Goal: Check status: Check status

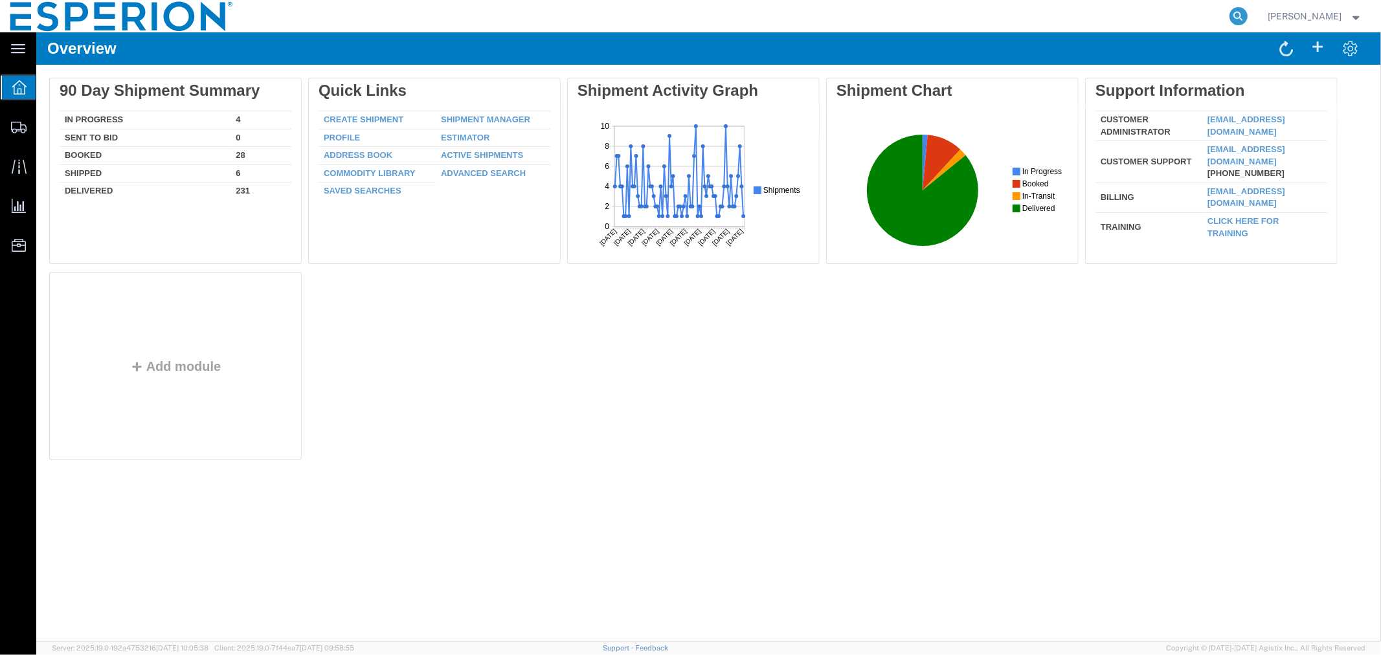
click at [1232, 21] on icon at bounding box center [1238, 16] width 18 height 18
click at [1078, 10] on input "search" at bounding box center [1033, 16] width 394 height 31
paste input "56715340"
click at [1234, 17] on icon at bounding box center [1238, 16] width 18 height 18
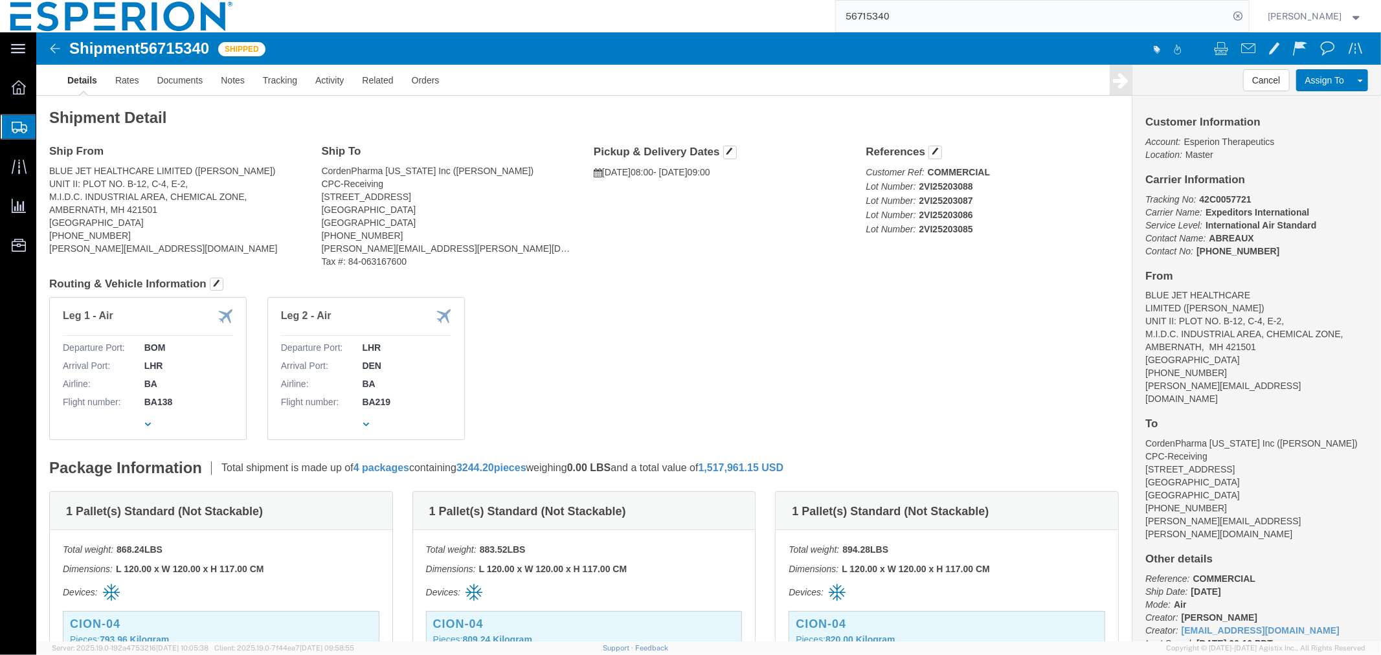
scroll to position [287, 0]
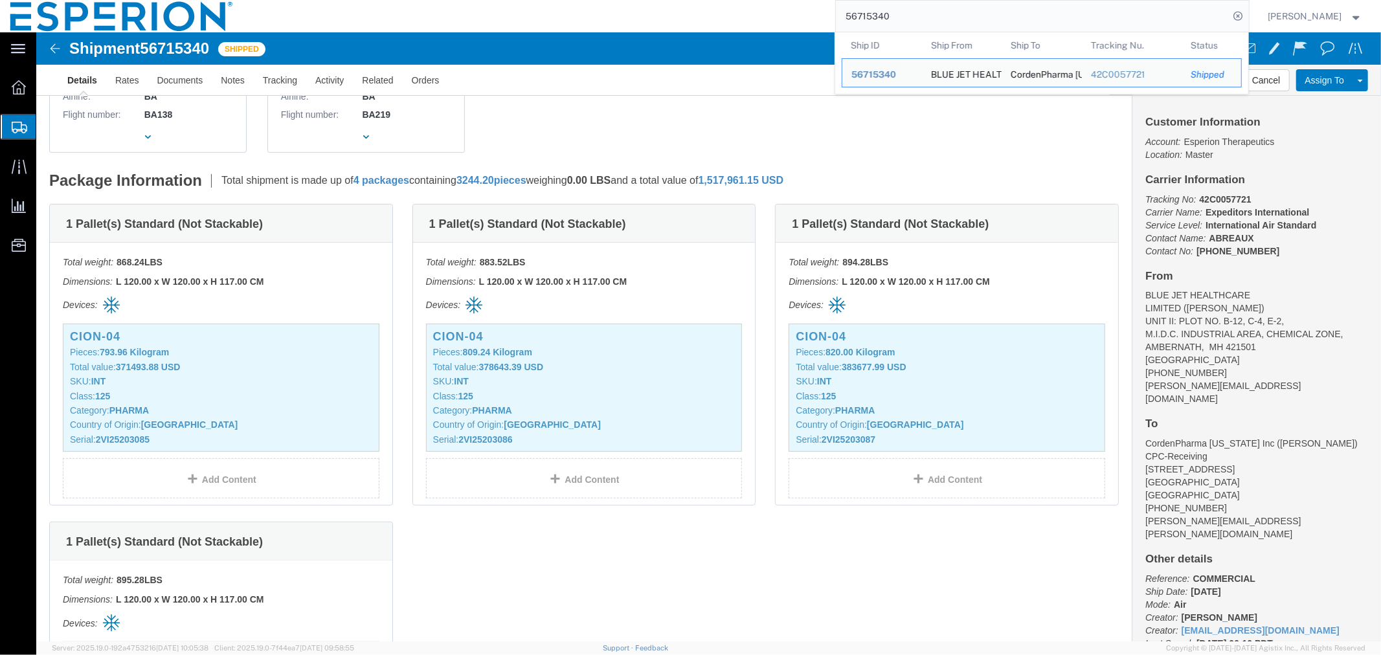
drag, startPoint x: 901, startPoint y: 18, endPoint x: 821, endPoint y: 14, distance: 80.4
click at [821, 14] on div "56715340 Ship ID Ship From Ship To Tracking Nu. Status Ship ID 56715340 Ship Fr…" at bounding box center [745, 16] width 1005 height 32
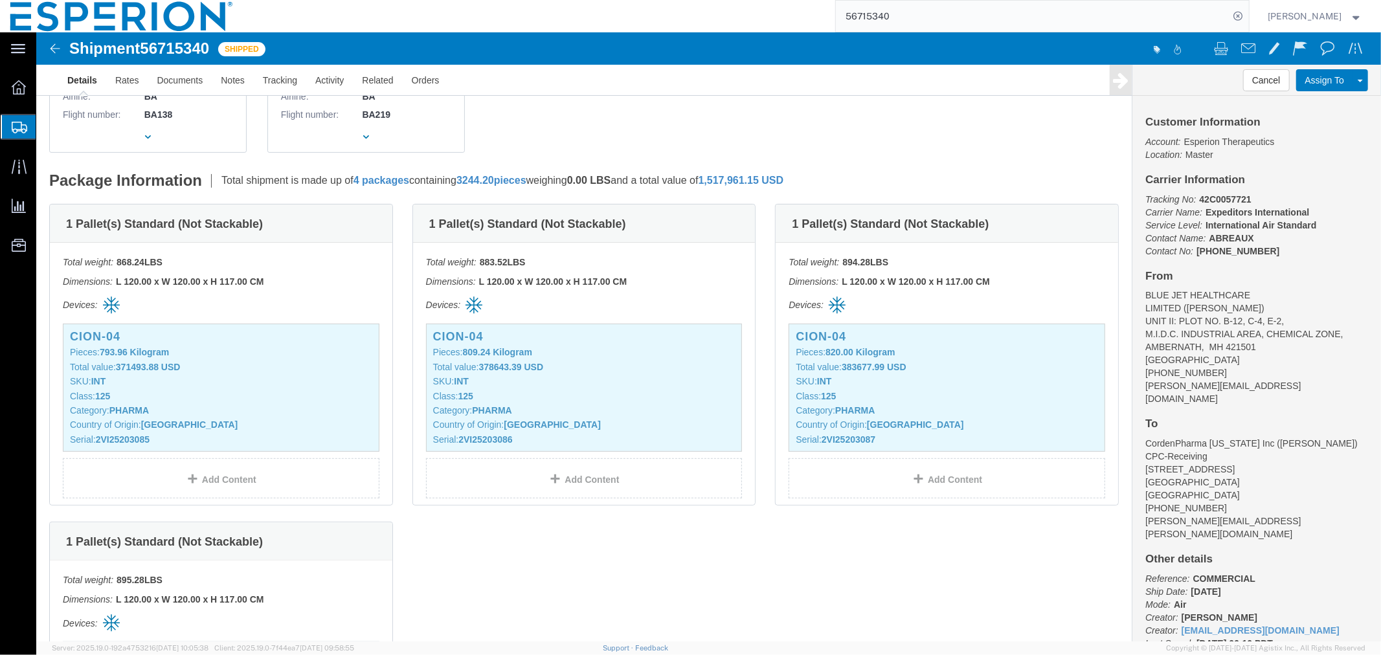
paste input "42C0057721"
type input "42C0057721"
click at [992, 17] on input "42C0057721" at bounding box center [1033, 16] width 394 height 31
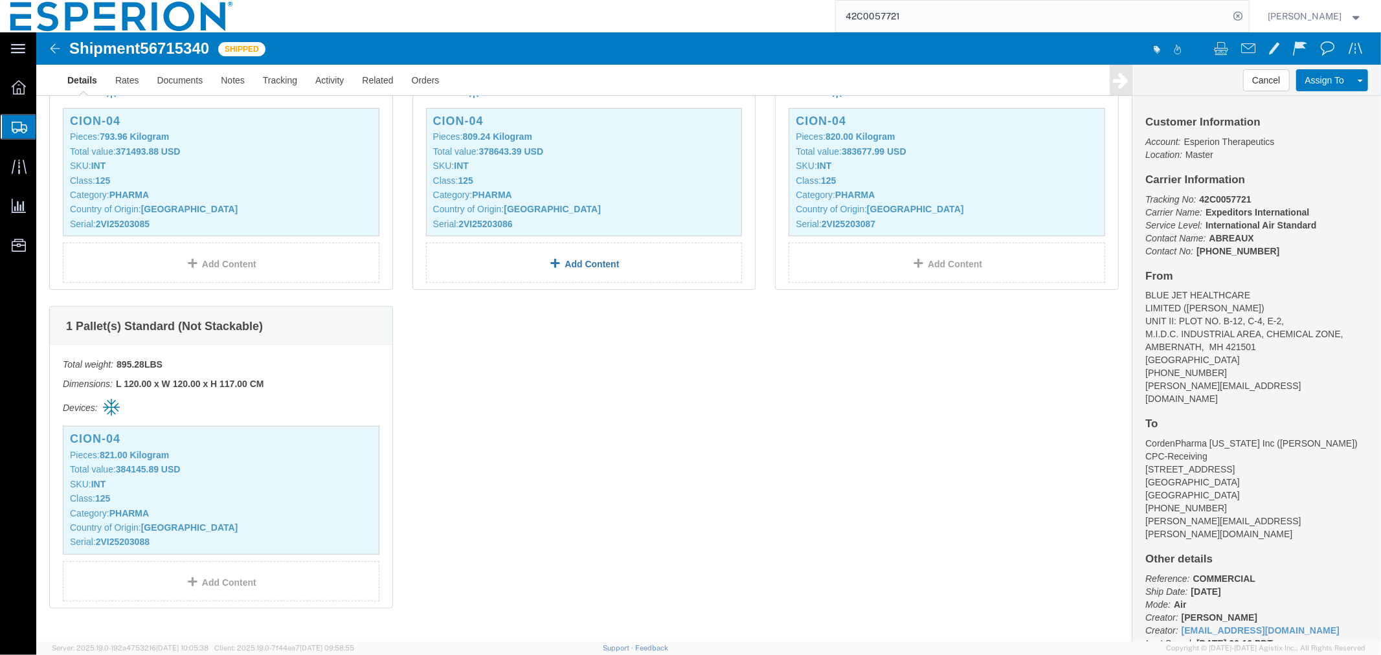
scroll to position [575, 0]
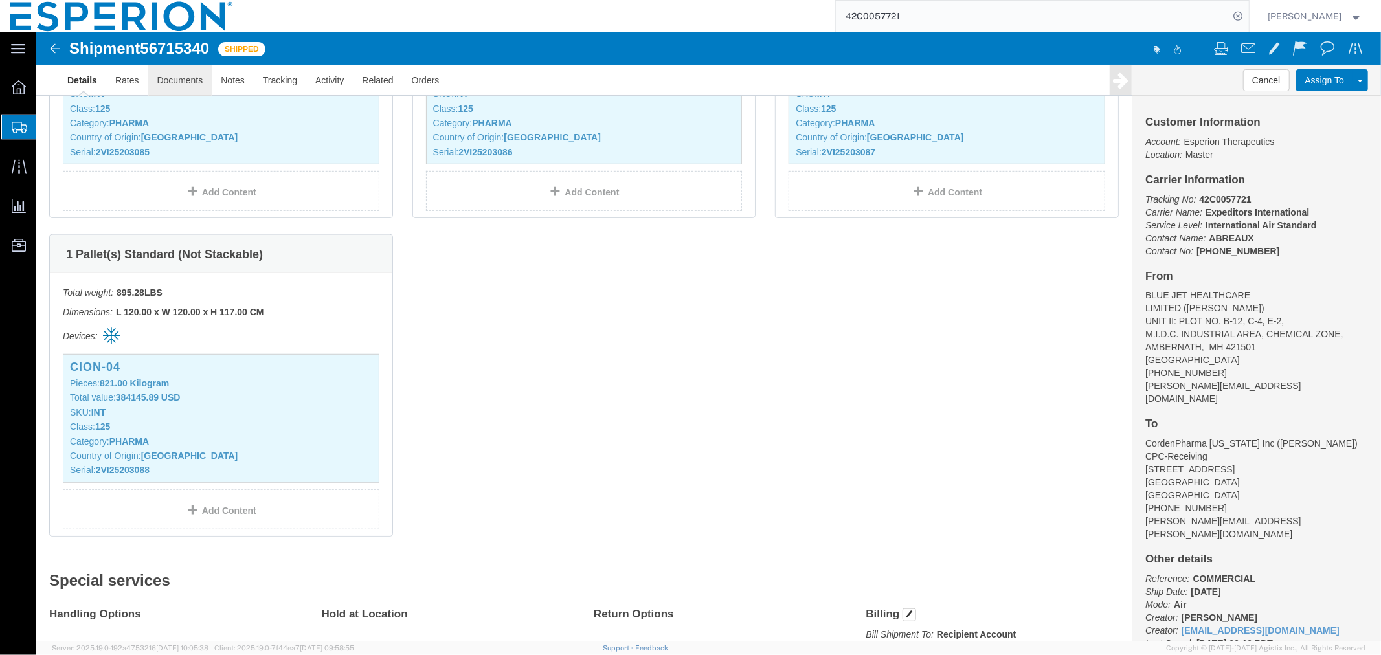
click link "Documents"
